Goal: Transaction & Acquisition: Purchase product/service

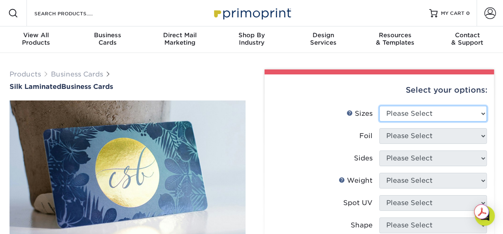
click at [480, 115] on select "Please Select 1.5" x 3.5" - Mini 1.75" x 3.5" - Mini 2" x 2" - Square 2" x 3" -…" at bounding box center [433, 114] width 108 height 16
select select "3.50x4.00"
click at [379, 106] on select "Please Select 1.5" x 3.5" - Mini 1.75" x 3.5" - Mini 2" x 2" - Square 2" x 3" -…" at bounding box center [433, 114] width 108 height 16
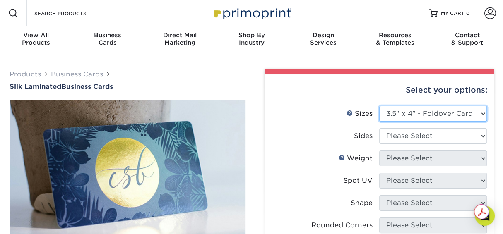
click at [481, 118] on select "Please Select 1.5" x 3.5" - Mini 1.75" x 3.5" - Mini 2" x 2" - Square 2" x 3" -…" at bounding box center [433, 114] width 108 height 16
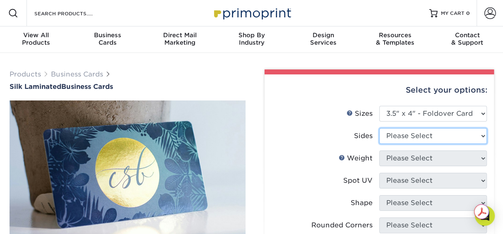
click at [479, 133] on select "Please Select Print Both Sides Print Front Only" at bounding box center [433, 136] width 108 height 16
select select "13abbda7-1d64-4f25-8bb2-c179b224825d"
click at [379, 128] on select "Please Select Print Both Sides Print Front Only" at bounding box center [433, 136] width 108 height 16
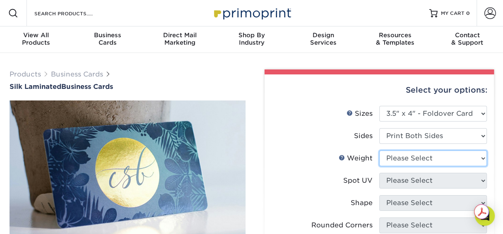
click at [479, 163] on select "Please Select 16PT" at bounding box center [433, 159] width 108 height 16
select select "16PT"
click at [379, 151] on select "Please Select 16PT" at bounding box center [433, 159] width 108 height 16
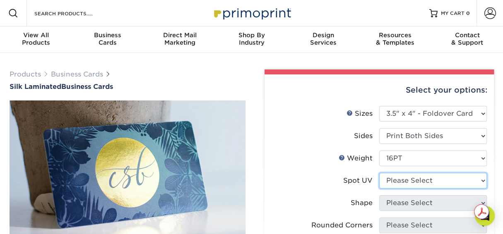
click at [482, 179] on select "Please Select No Spot UV Front and Back (Both Sides) Front Only Back Only" at bounding box center [433, 181] width 108 height 16
select select "0"
click at [379, 173] on select "Please Select No Spot UV Front and Back (Both Sides) Front Only Back Only" at bounding box center [433, 181] width 108 height 16
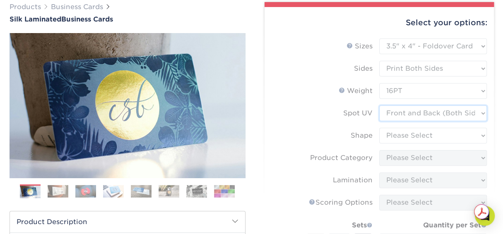
scroll to position [70, 0]
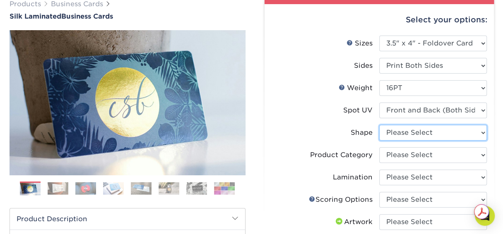
click at [482, 135] on select "Please Select Standard" at bounding box center [433, 133] width 108 height 16
select select "standard"
click at [379, 125] on select "Please Select Standard" at bounding box center [433, 133] width 108 height 16
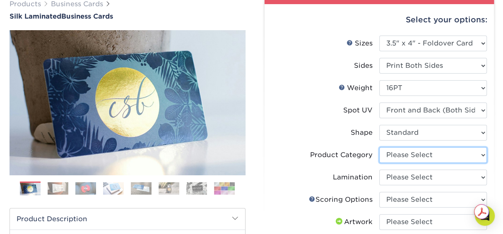
click at [481, 157] on select "Please Select Business Cards" at bounding box center [433, 155] width 108 height 16
select select "3b5148f1-0588-4f88-a218-97bcfdce65c1"
click at [379, 147] on select "Please Select Business Cards" at bounding box center [433, 155] width 108 height 16
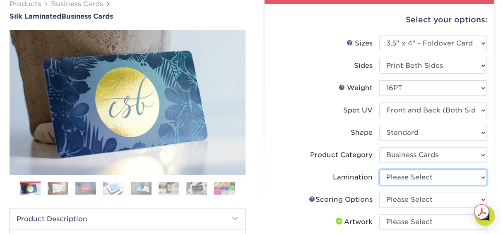
click at [481, 179] on select "Please Select Silk" at bounding box center [433, 178] width 108 height 16
select select "ccacb42f-45f7-42d3-bbd3-7c8421cf37f0"
click at [379, 170] on select "Please Select Silk" at bounding box center [433, 178] width 108 height 16
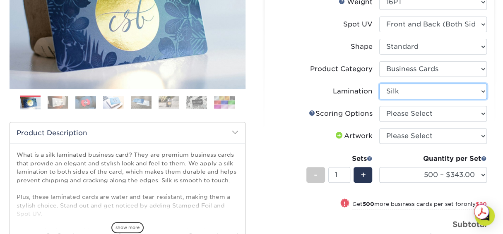
scroll to position [158, 0]
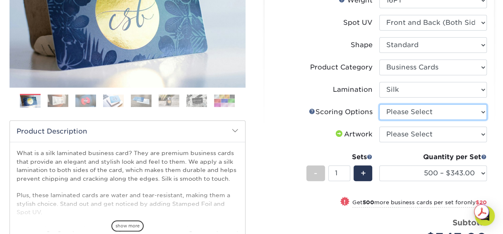
click at [481, 115] on select "Please Select Score in Half" at bounding box center [433, 112] width 108 height 16
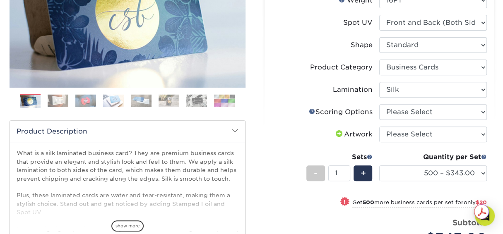
click at [340, 98] on li "Lamination Please Select Silk" at bounding box center [379, 93] width 215 height 22
click at [459, 137] on select "Please Select I will upload files I need a design - $100" at bounding box center [433, 135] width 108 height 16
select select "upload"
click at [379, 127] on select "Please Select I will upload files I need a design - $100" at bounding box center [433, 135] width 108 height 16
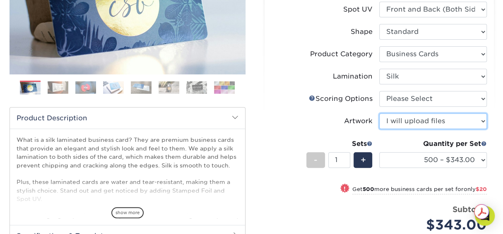
scroll to position [171, 0]
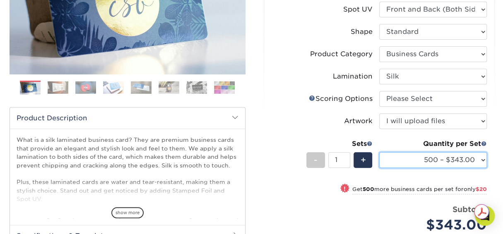
click at [431, 158] on select "500 – $343.00 1000 – $363.00 2500 – $822.00 5000 – $1575.00 10000 – $3081.00" at bounding box center [433, 160] width 108 height 16
select select "2500 – $822.00"
click at [379, 152] on select "500 – $343.00 1000 – $363.00 2500 – $822.00 5000 – $1575.00 10000 – $3081.00" at bounding box center [433, 160] width 108 height 16
